Goal: Information Seeking & Learning: Learn about a topic

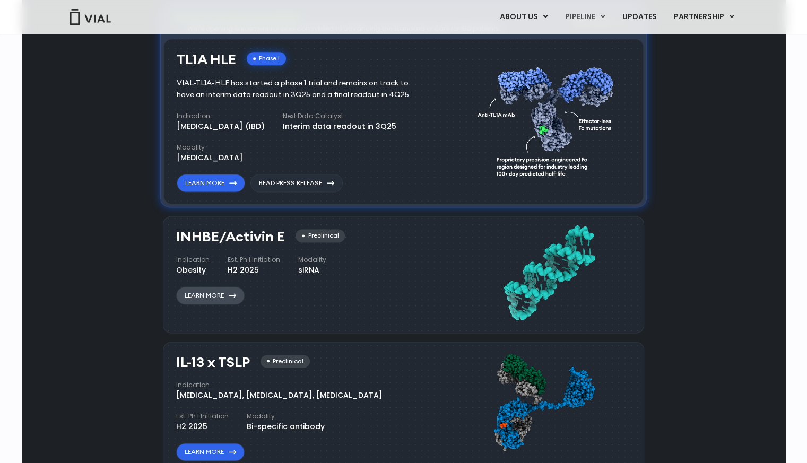
scroll to position [720, 0]
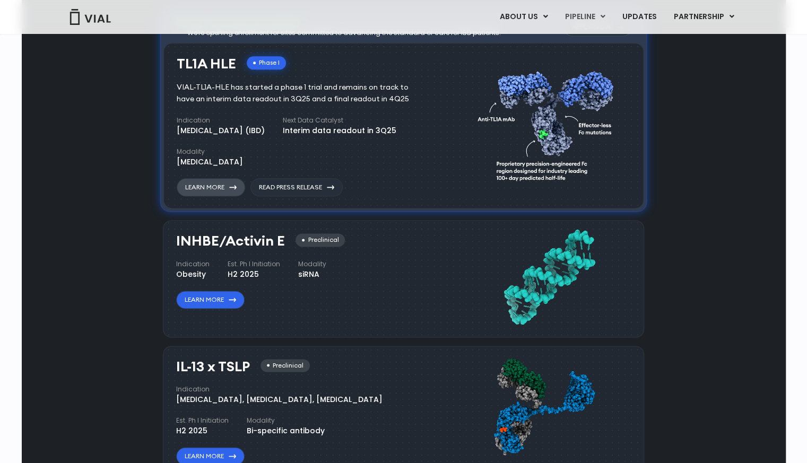
click at [231, 190] on link "Learn More" at bounding box center [211, 187] width 68 height 18
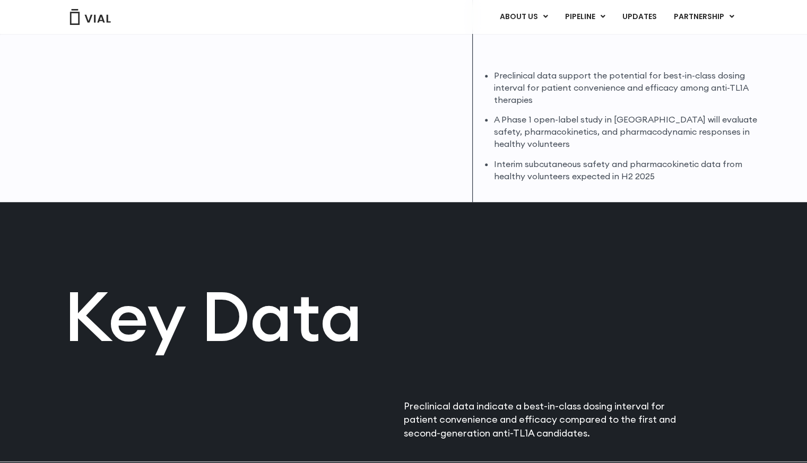
scroll to position [346, 0]
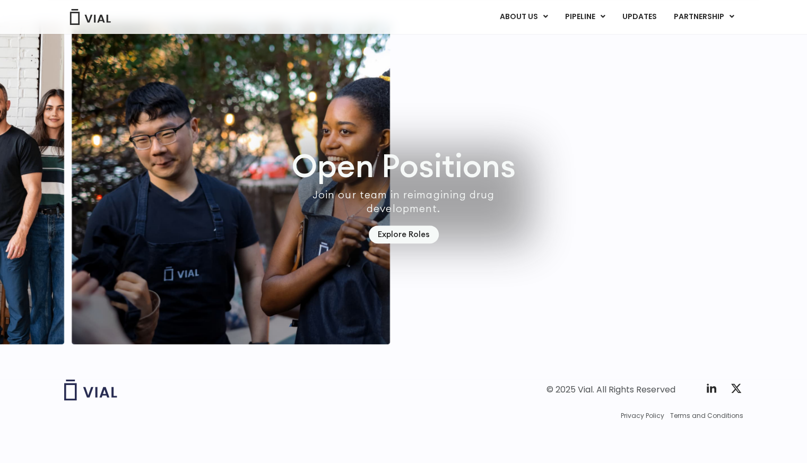
scroll to position [3021, 0]
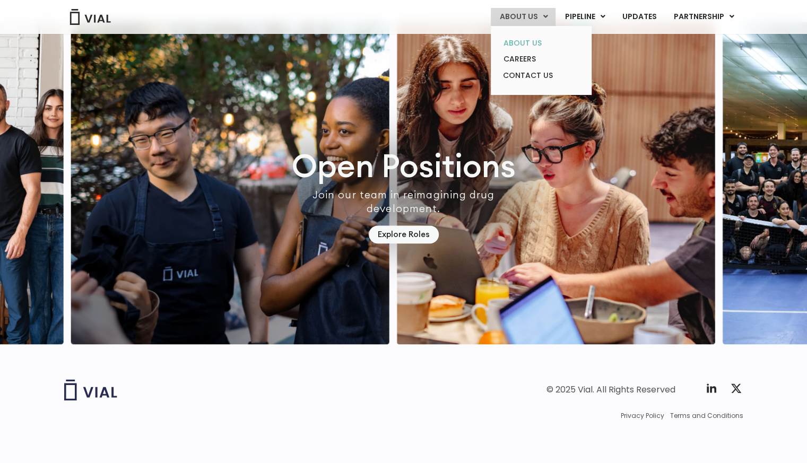
click at [518, 42] on link "ABOUT US" at bounding box center [540, 43] width 93 height 16
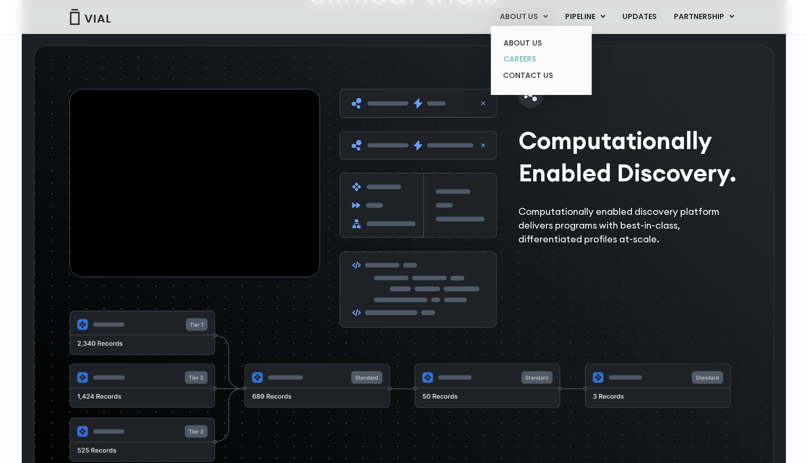
click at [516, 61] on link "CAREERS" at bounding box center [540, 59] width 93 height 16
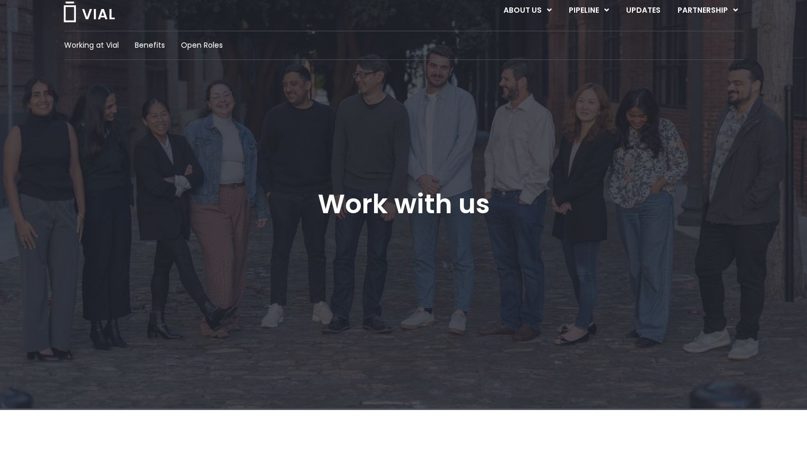
scroll to position [24, 0]
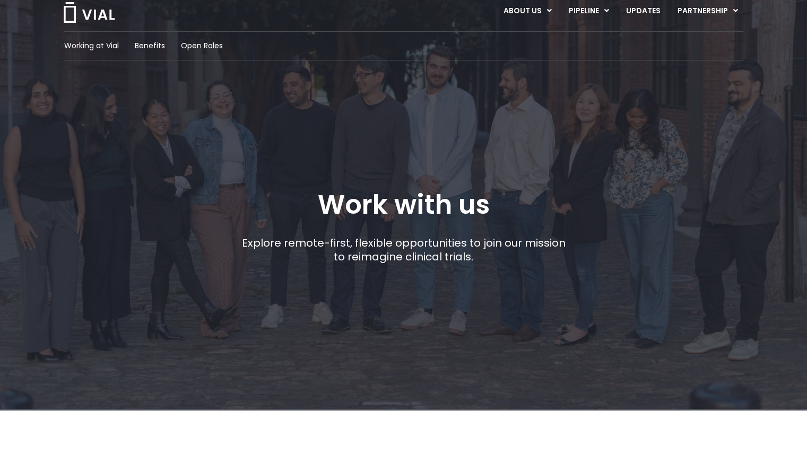
click at [155, 36] on div "Working at Vial Benefits Open Roles" at bounding box center [403, 45] width 679 height 29
click at [150, 42] on span "Benefits" at bounding box center [150, 45] width 30 height 11
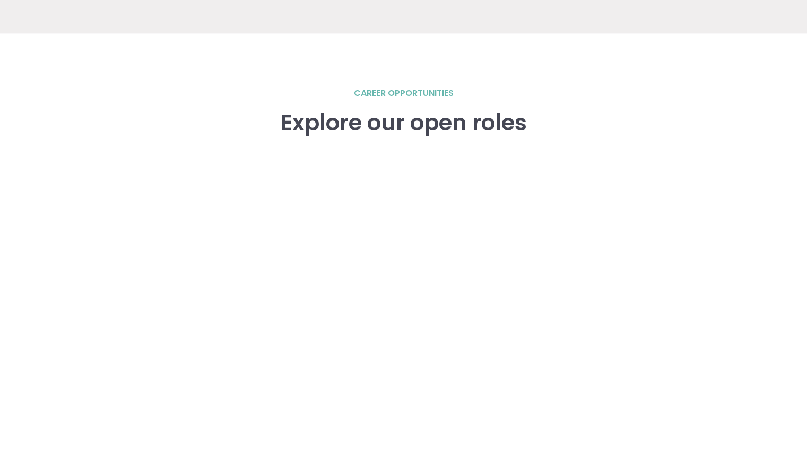
scroll to position [1436, 0]
